Goal: Transaction & Acquisition: Purchase product/service

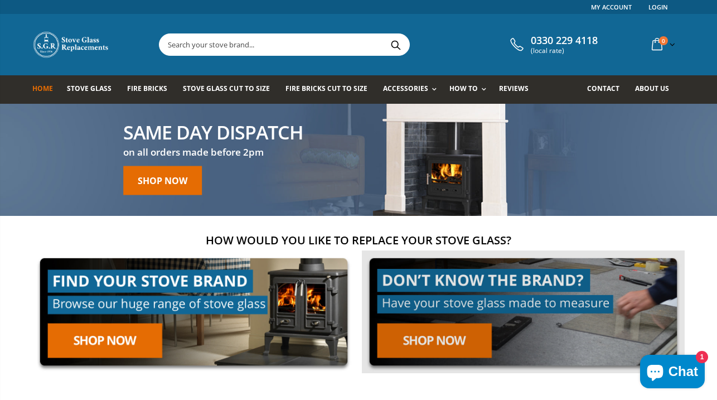
click at [417, 328] on link at bounding box center [523, 311] width 323 height 123
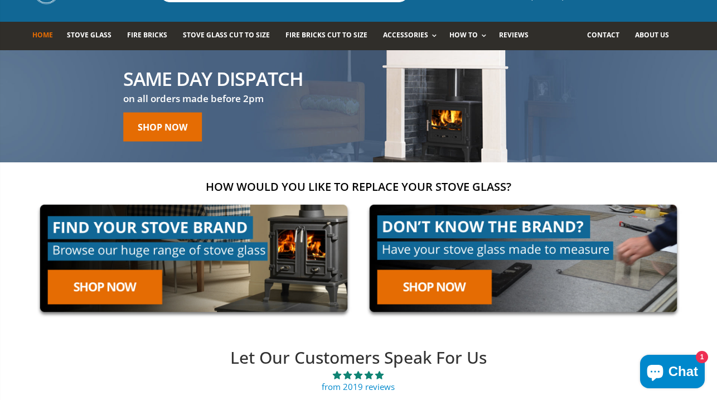
scroll to position [70, 0]
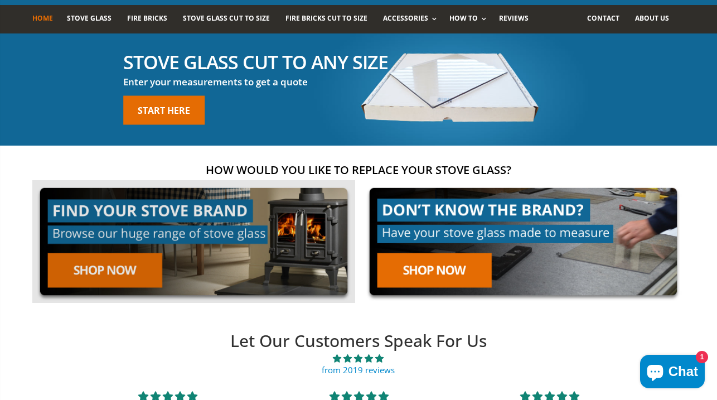
click at [114, 271] on link at bounding box center [193, 241] width 323 height 123
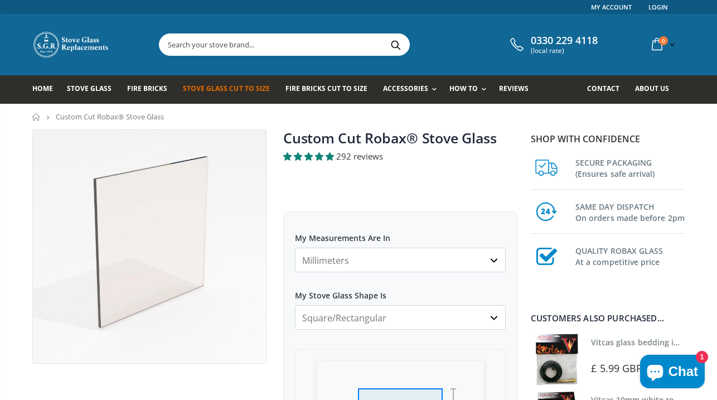
click at [407, 261] on select "Millimeters Centimeters Inches" at bounding box center [400, 259] width 211 height 25
select select "mm"
click at [446, 321] on select "Square/Rectangular Arched Half Arch Both Top Corners Cut Single Corner Cut Slop…" at bounding box center [400, 317] width 211 height 25
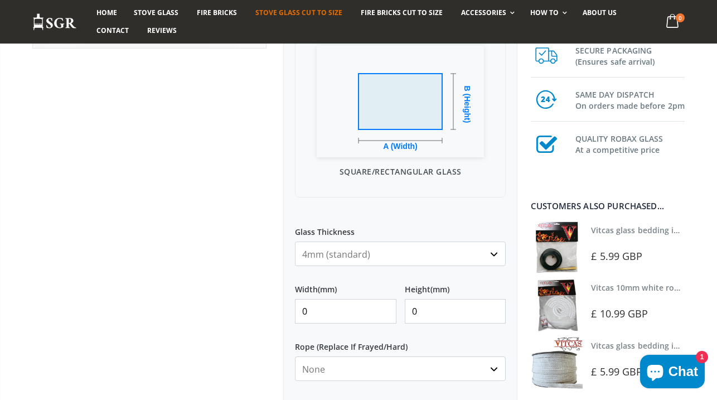
scroll to position [341, 0]
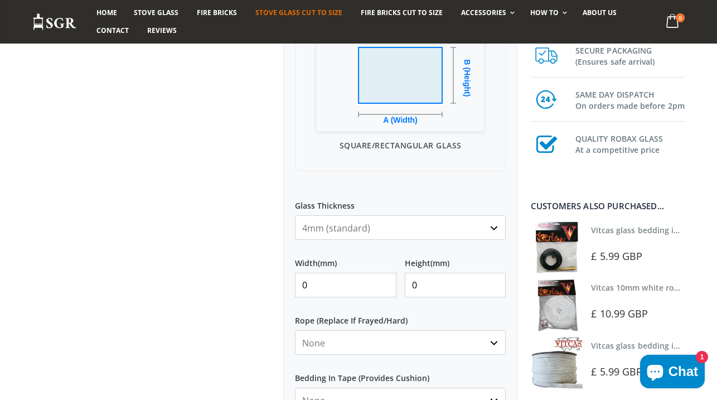
click at [344, 283] on input "0" at bounding box center [345, 284] width 101 height 25
type input "368"
click at [418, 288] on input "0" at bounding box center [455, 284] width 101 height 25
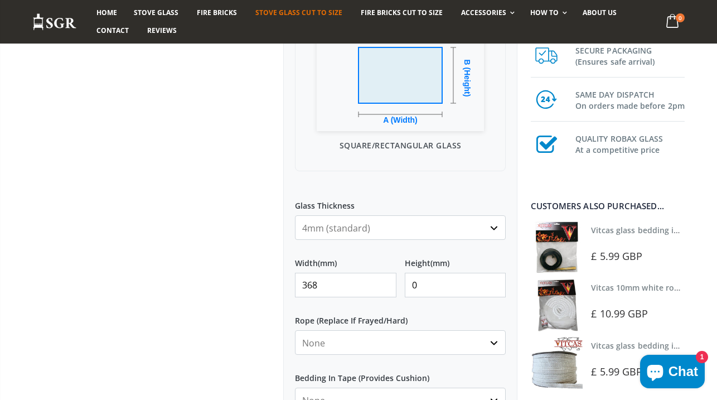
click at [418, 288] on input "0" at bounding box center [455, 284] width 101 height 25
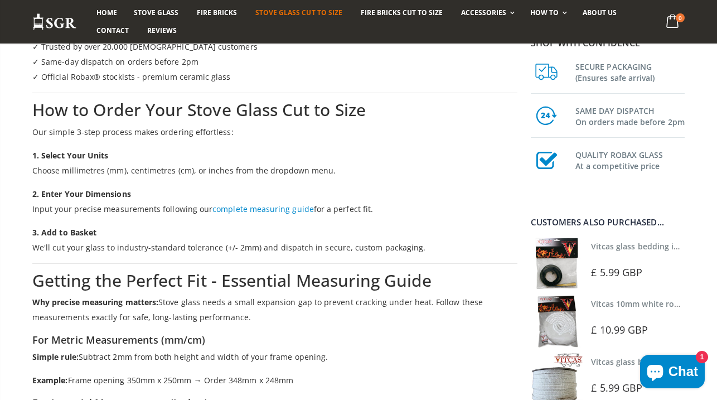
scroll to position [1014, 0]
type input "225"
click at [269, 206] on link "complete measuring guide" at bounding box center [262, 209] width 101 height 11
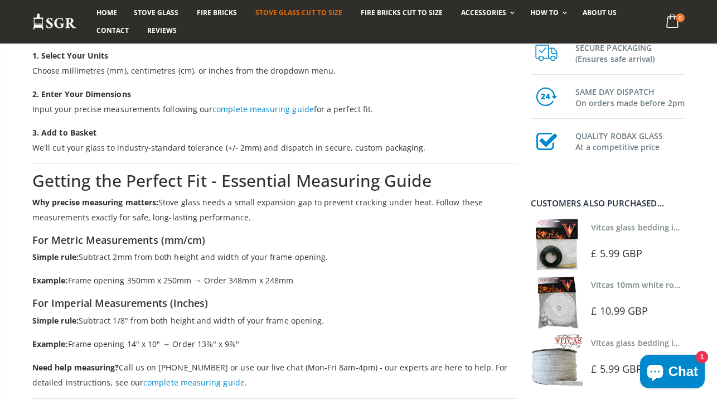
scroll to position [1111, 0]
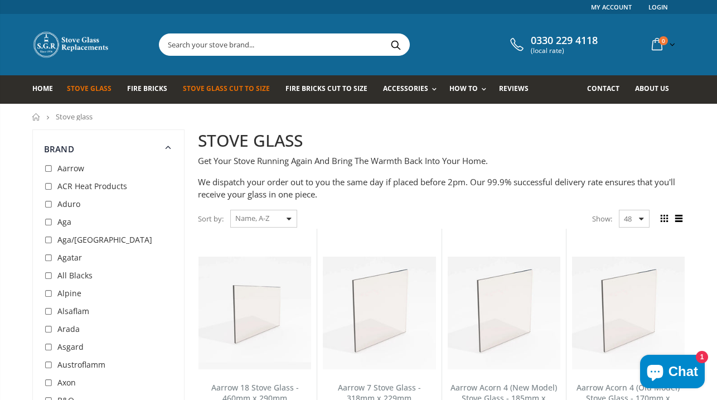
click at [217, 89] on span "Stove Glass Cut To Size" at bounding box center [226, 88] width 86 height 9
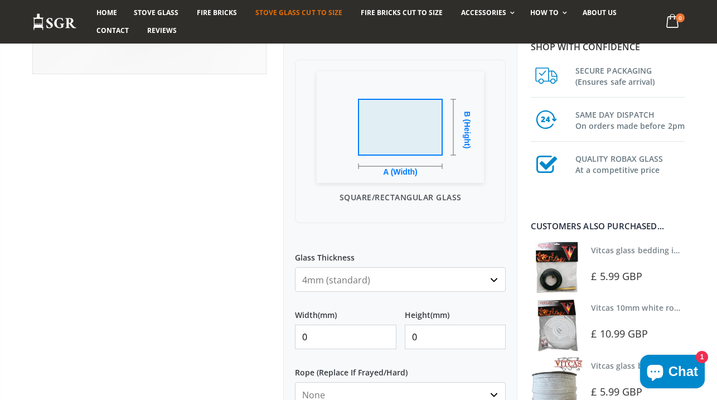
scroll to position [288, 0]
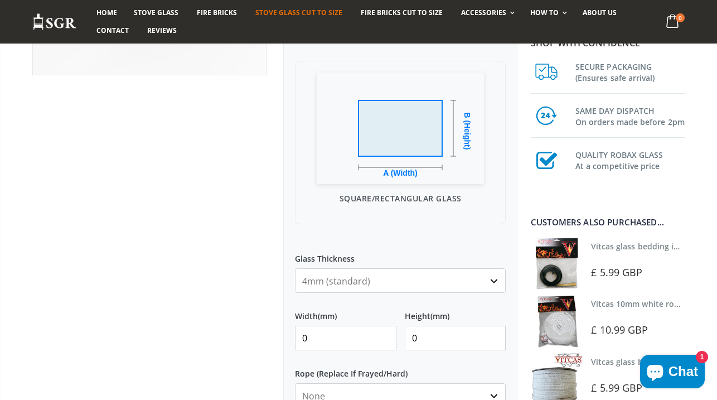
click at [337, 344] on input "0" at bounding box center [345, 337] width 101 height 25
click at [309, 337] on input "0368" at bounding box center [345, 337] width 101 height 25
type input "368"
click at [460, 340] on input "0" at bounding box center [455, 337] width 101 height 25
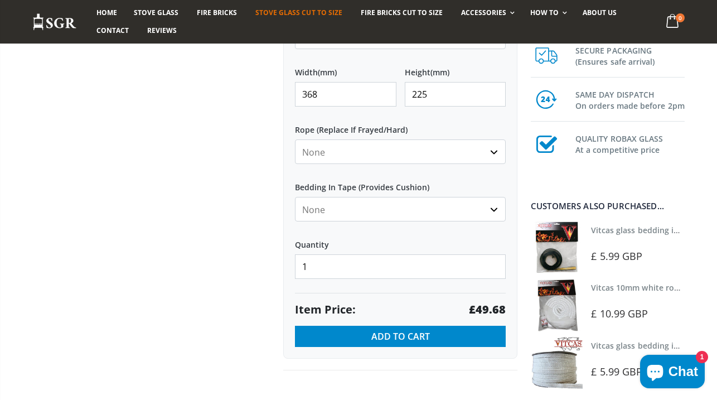
scroll to position [532, 0]
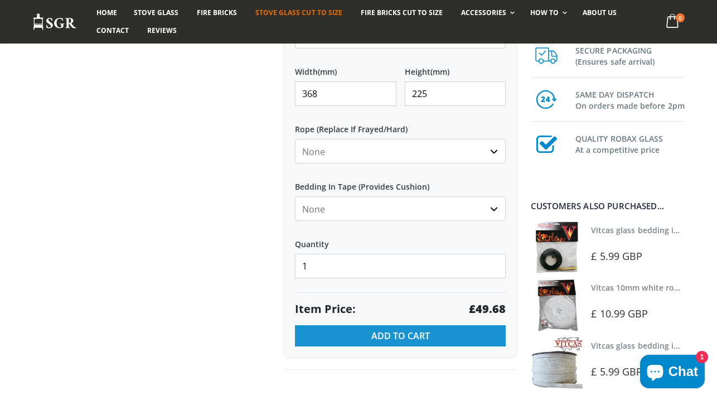
type input "225"
click at [471, 331] on button "Add to Cart" at bounding box center [400, 335] width 211 height 21
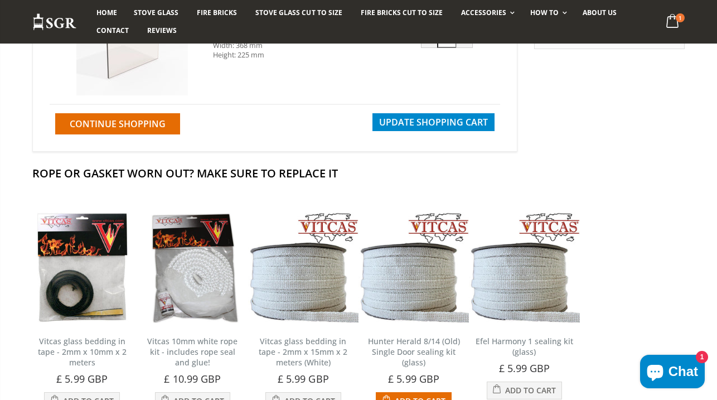
scroll to position [236, 0]
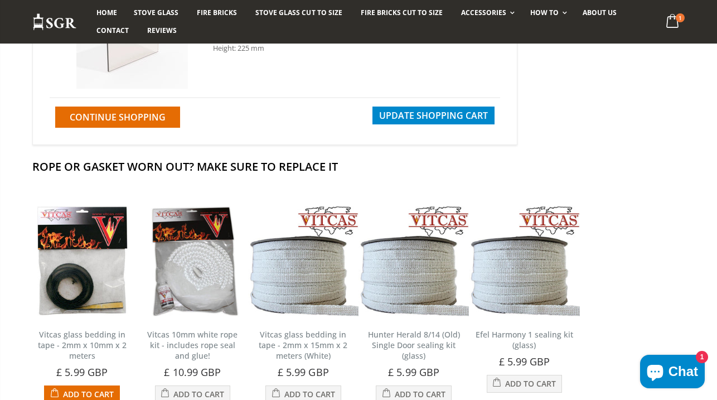
click at [59, 280] on img at bounding box center [82, 261] width 110 height 110
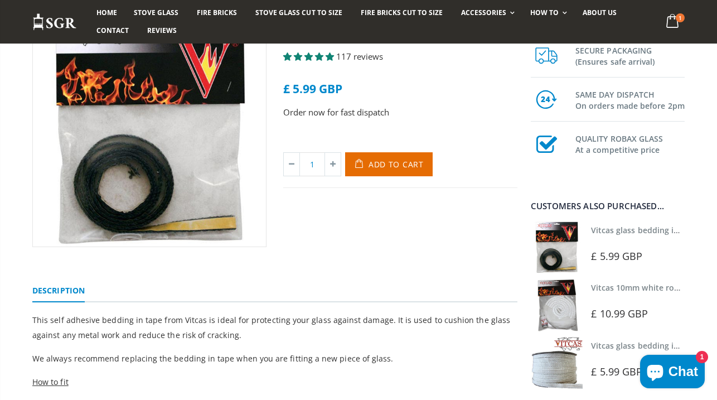
scroll to position [119, 0]
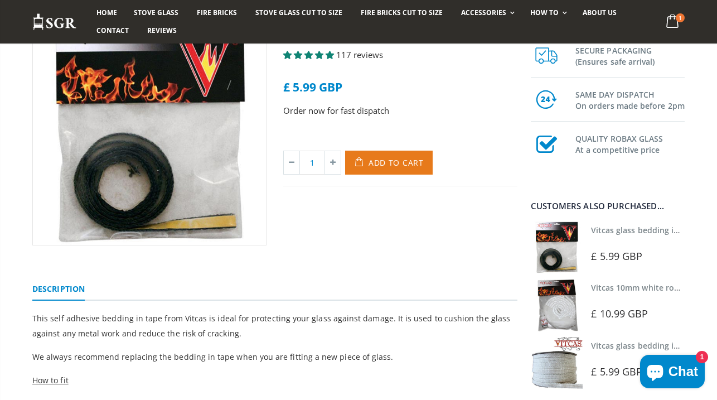
click at [406, 164] on span "Add to Cart" at bounding box center [395, 162] width 55 height 11
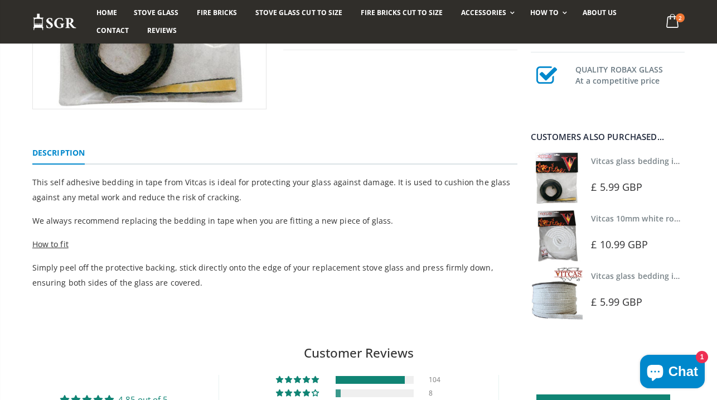
scroll to position [255, 0]
click at [548, 290] on img at bounding box center [556, 292] width 52 height 52
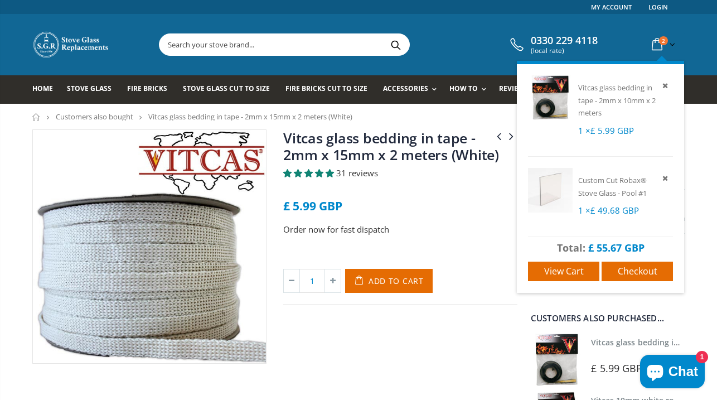
click at [656, 48] on icon at bounding box center [657, 45] width 20 height 20
click at [646, 268] on span "Checkout" at bounding box center [637, 271] width 40 height 12
